Goal: Task Accomplishment & Management: Manage account settings

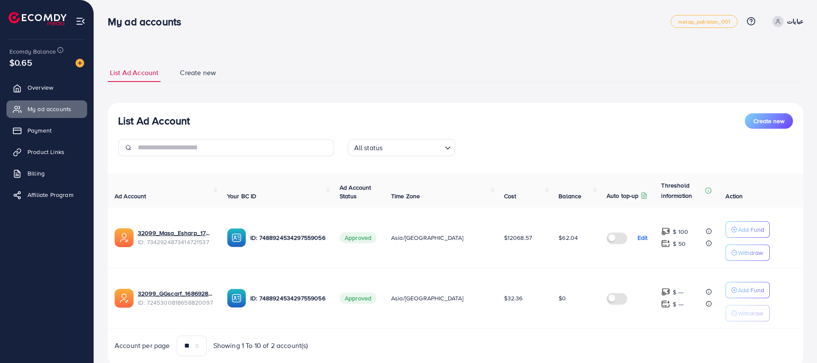
click at [38, 97] on ul "Overview My ad accounts Payment Product Links Billing Affiliate Program" at bounding box center [47, 144] width 94 height 137
click at [39, 93] on link "Overview" at bounding box center [46, 87] width 81 height 17
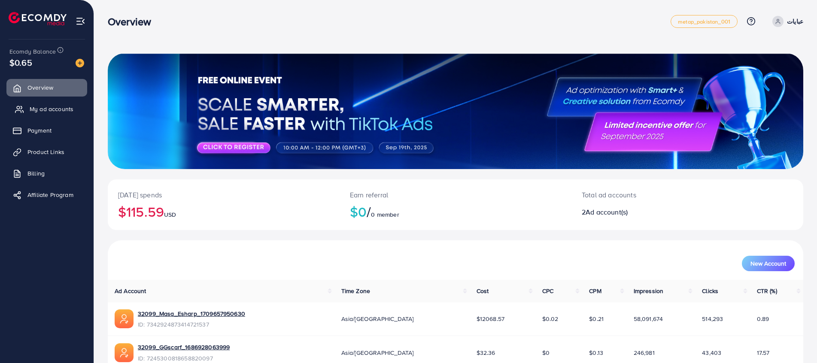
click at [36, 108] on span "My ad accounts" at bounding box center [52, 109] width 44 height 9
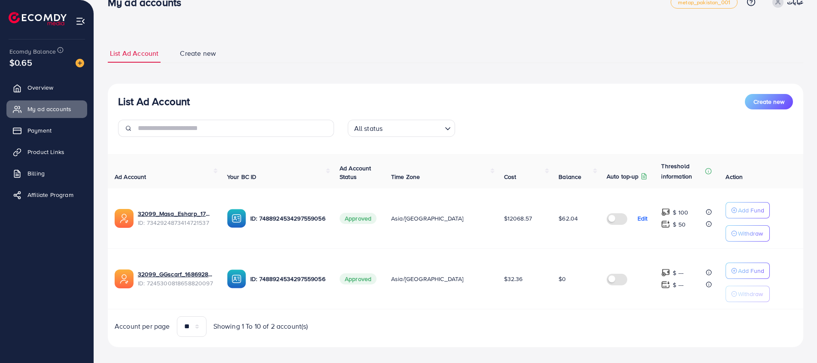
scroll to position [27, 0]
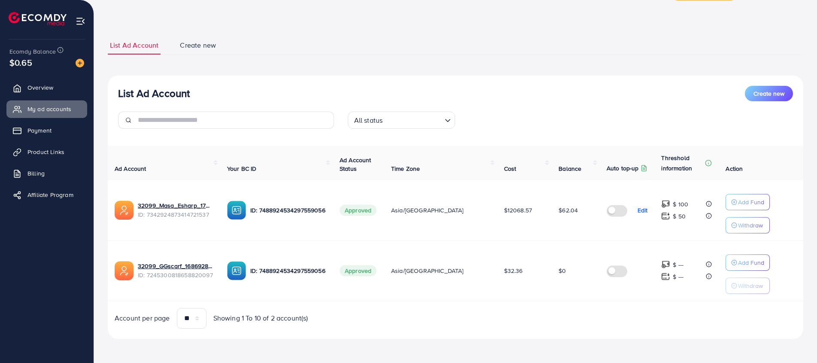
click at [558, 210] on span "$62.04" at bounding box center [567, 210] width 19 height 9
drag, startPoint x: 554, startPoint y: 210, endPoint x: 543, endPoint y: 213, distance: 11.1
click at [551, 213] on td "$62.04" at bounding box center [575, 210] width 48 height 61
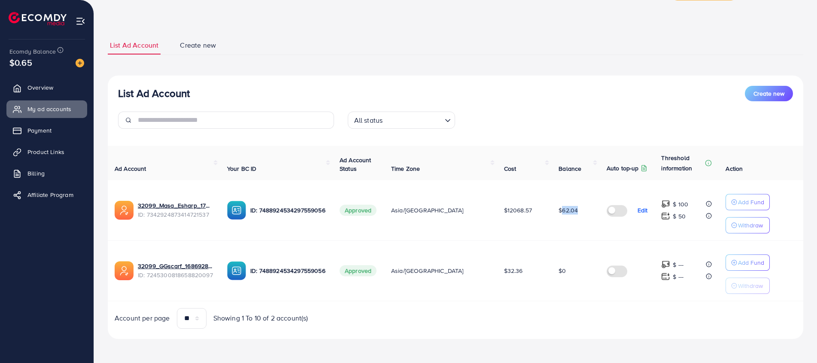
click at [551, 213] on td "$62.04" at bounding box center [575, 210] width 48 height 61
drag, startPoint x: 542, startPoint y: 213, endPoint x: 494, endPoint y: 207, distance: 48.9
click at [504, 207] on span "$12068.57" at bounding box center [518, 210] width 28 height 9
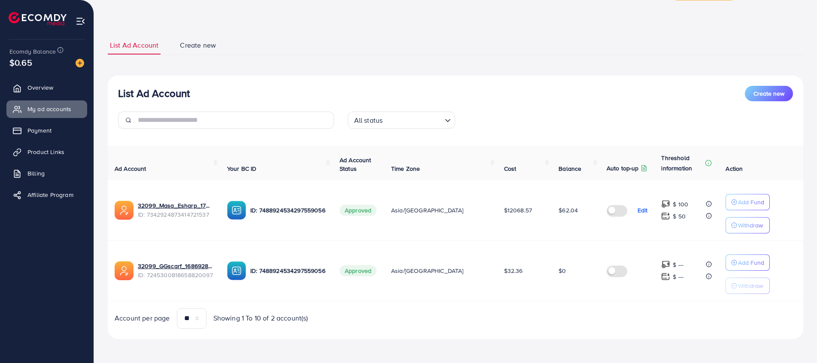
drag, startPoint x: 494, startPoint y: 207, endPoint x: 470, endPoint y: 212, distance: 24.1
click at [470, 212] on td "Asia/[GEOGRAPHIC_DATA]" at bounding box center [440, 210] width 113 height 61
click at [445, 215] on td "Asia/[GEOGRAPHIC_DATA]" at bounding box center [440, 210] width 113 height 61
click at [444, 214] on span "Asia/[GEOGRAPHIC_DATA]" at bounding box center [427, 210] width 73 height 9
click at [442, 214] on span "Asia/[GEOGRAPHIC_DATA]" at bounding box center [427, 210] width 73 height 9
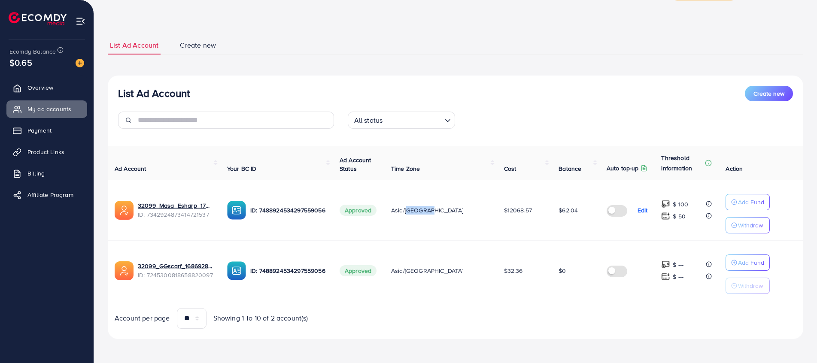
click at [442, 214] on span "Asia/[GEOGRAPHIC_DATA]" at bounding box center [427, 210] width 73 height 9
drag, startPoint x: 442, startPoint y: 214, endPoint x: 398, endPoint y: 219, distance: 44.1
click at [384, 221] on td "Approved" at bounding box center [358, 210] width 51 height 61
click at [384, 197] on td "Approved" at bounding box center [358, 210] width 51 height 61
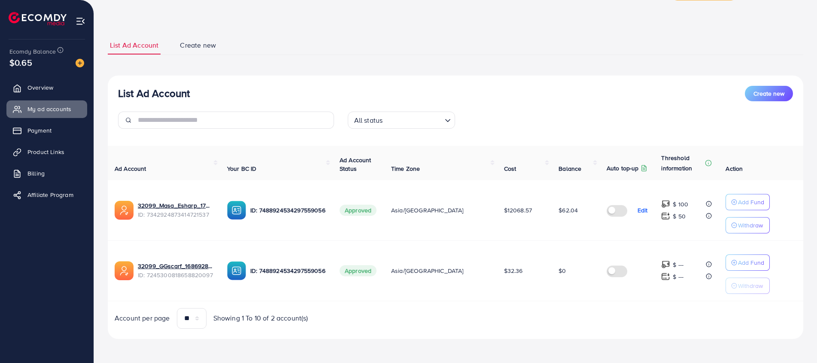
click at [178, 49] on link "Create new" at bounding box center [198, 45] width 40 height 18
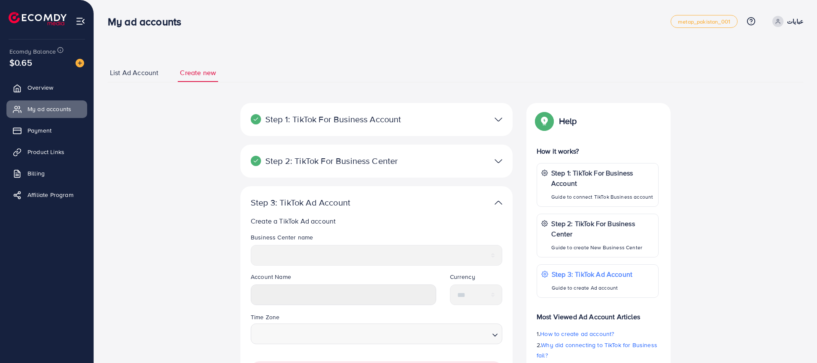
click at [495, 202] on img at bounding box center [498, 203] width 8 height 12
click at [481, 165] on div at bounding box center [465, 161] width 88 height 12
click at [490, 138] on div "Step 1: TikTok For Business Account Connect to TikTok for Business to access al…" at bounding box center [376, 124] width 272 height 42
click at [492, 121] on div at bounding box center [465, 119] width 88 height 12
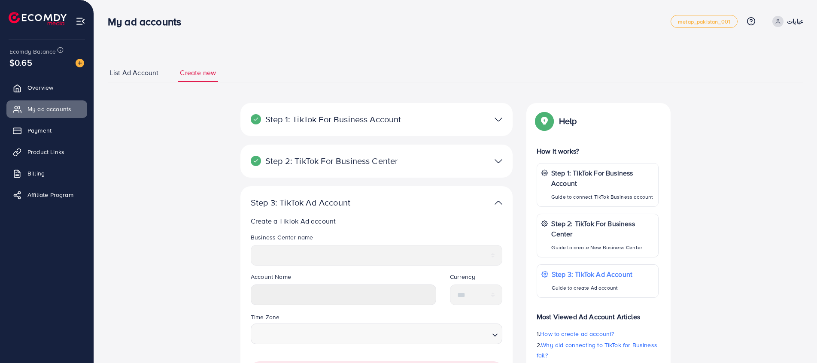
scroll to position [129, 0]
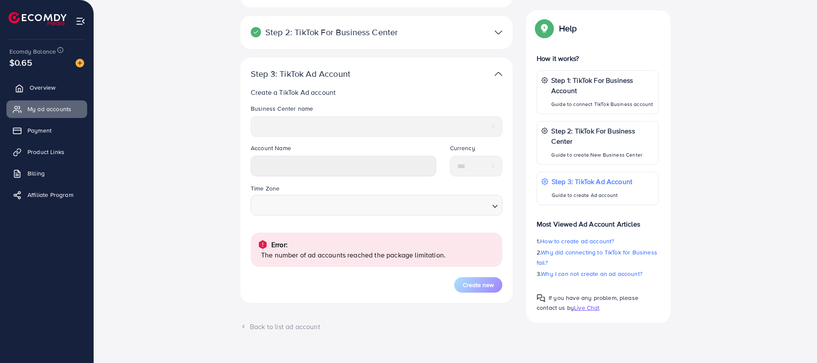
click at [54, 87] on span "Overview" at bounding box center [43, 87] width 26 height 9
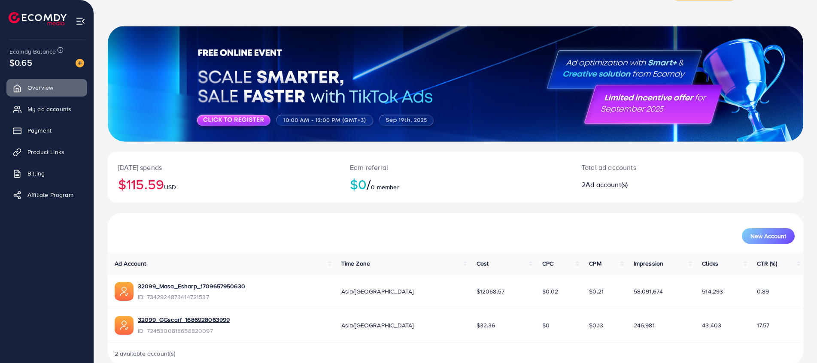
scroll to position [43, 0]
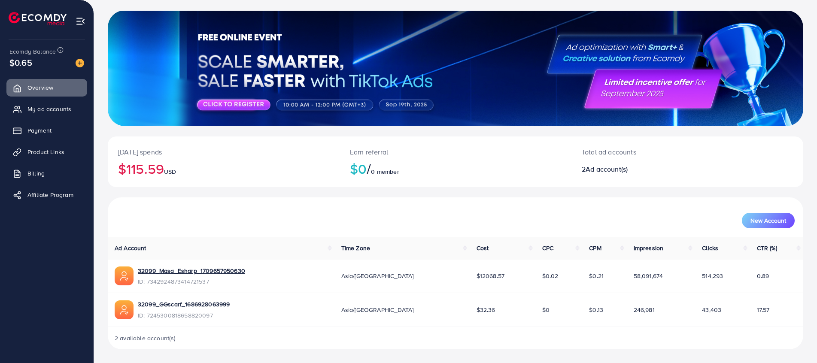
click at [590, 168] on span "Ad account(s)" at bounding box center [606, 168] width 42 height 9
drag, startPoint x: 590, startPoint y: 168, endPoint x: 561, endPoint y: 171, distance: 29.8
click at [561, 171] on div "Earn referral $0 / 0 member" at bounding box center [455, 161] width 232 height 51
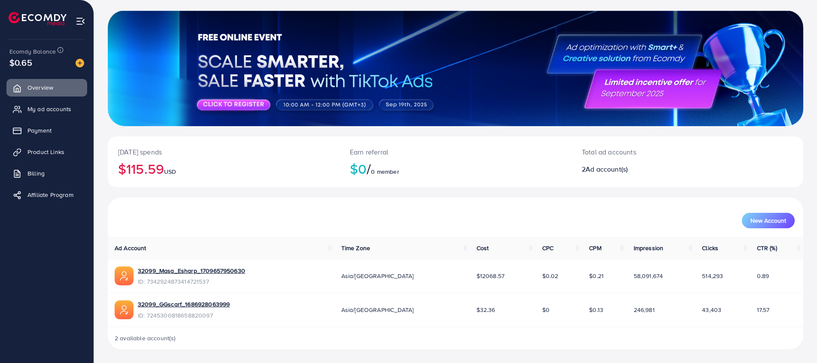
click at [391, 169] on span "0 member" at bounding box center [385, 171] width 28 height 9
click at [391, 168] on span "0 member" at bounding box center [385, 171] width 28 height 9
drag, startPoint x: 391, startPoint y: 168, endPoint x: 287, endPoint y: 170, distance: 103.4
click at [287, 170] on h2 "$115.59 USD" at bounding box center [223, 168] width 211 height 16
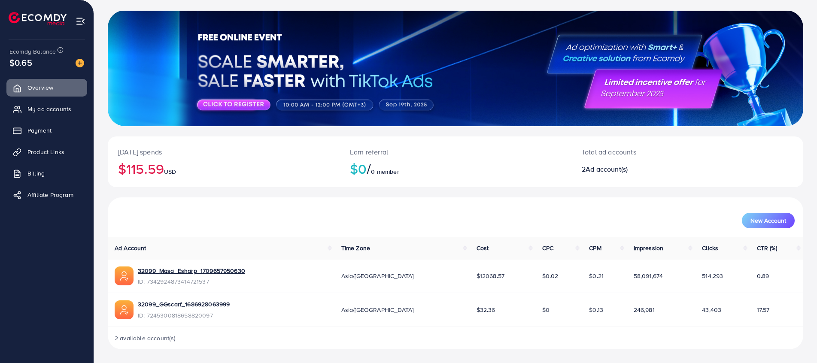
click at [170, 168] on span "USD" at bounding box center [170, 171] width 12 height 9
drag, startPoint x: 170, startPoint y: 168, endPoint x: 127, endPoint y: 194, distance: 50.5
click at [127, 194] on div "[DATE] spends $115.59 USD Earn referral $0 / 0 member Total ad accounts 2 Ad ac…" at bounding box center [455, 166] width 695 height 61
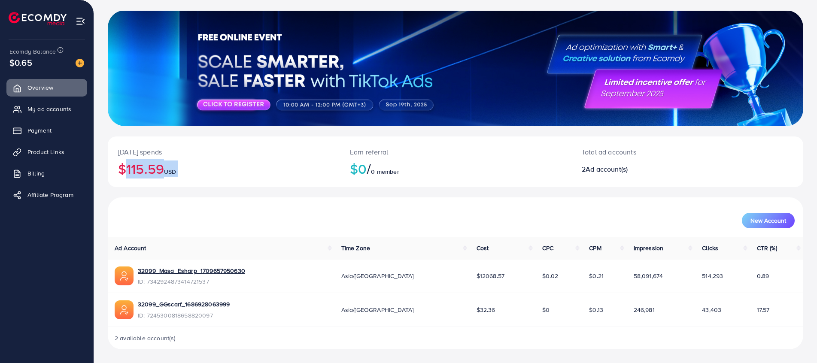
click at [127, 194] on div "[DATE] spends $115.59 USD Earn referral $0 / 0 member Total ad accounts 2 Ad ac…" at bounding box center [455, 166] width 695 height 61
drag, startPoint x: 127, startPoint y: 194, endPoint x: 112, endPoint y: 156, distance: 41.2
click at [112, 156] on div "[DATE] spends $115.59 USD" at bounding box center [224, 161] width 232 height 51
click at [125, 151] on p "[DATE] spends" at bounding box center [223, 152] width 211 height 10
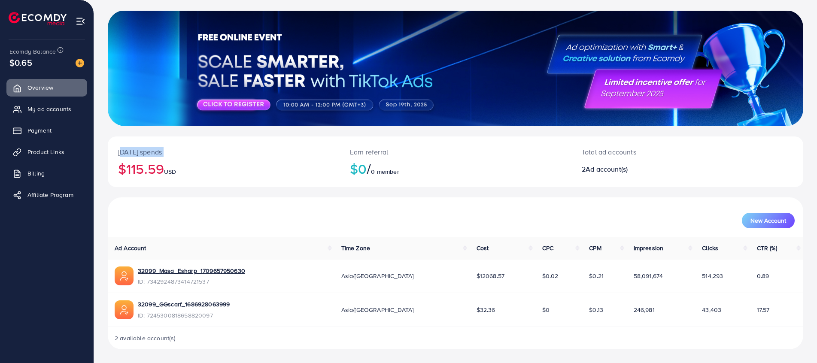
click at [125, 151] on p "[DATE] spends" at bounding box center [223, 152] width 211 height 10
click at [309, 185] on div "[DATE] spends $115.59 USD" at bounding box center [224, 161] width 232 height 51
